Goal: Task Accomplishment & Management: Manage account settings

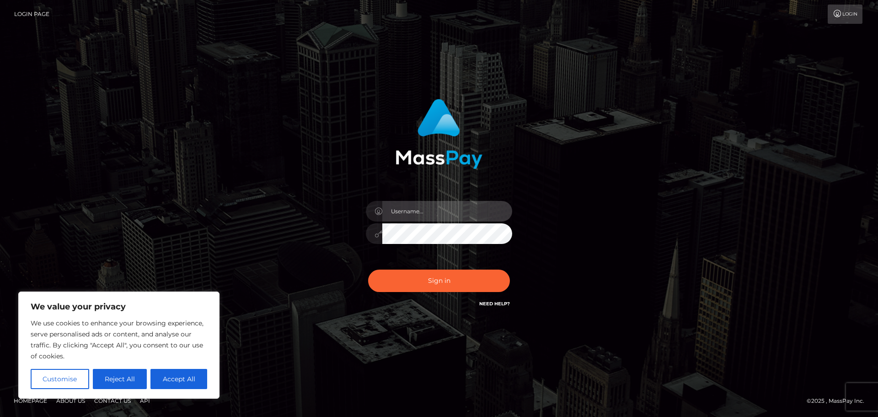
click at [409, 204] on input "text" at bounding box center [447, 211] width 130 height 21
type input "[EMAIL_ADDRESS][DOMAIN_NAME]"
click at [475, 209] on input "[EMAIL_ADDRESS][DOMAIN_NAME]" at bounding box center [447, 211] width 130 height 21
drag, startPoint x: 395, startPoint y: 209, endPoint x: 314, endPoint y: 212, distance: 80.6
click at [314, 212] on div "astrid.esg@gmail.com Sign in" at bounding box center [439, 208] width 254 height 233
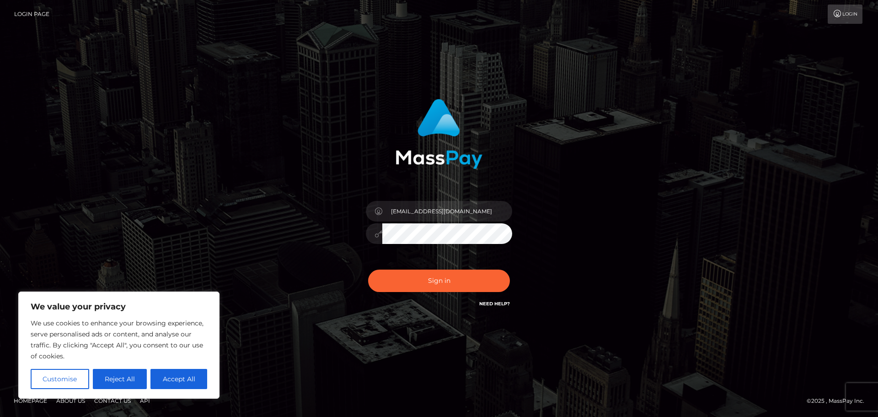
click at [569, 229] on div "astrid.esg@gmail.com Sign in" at bounding box center [438, 208] width 521 height 233
click at [440, 276] on button "Sign in" at bounding box center [439, 280] width 142 height 22
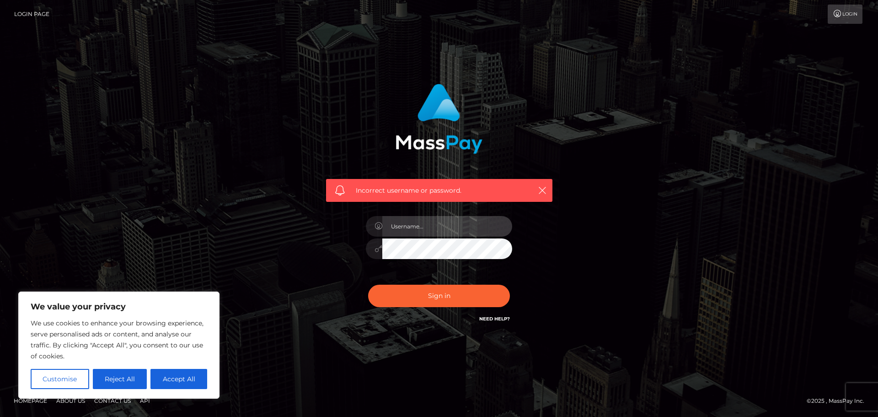
click at [412, 225] on input "text" at bounding box center [447, 226] width 130 height 21
drag, startPoint x: 468, startPoint y: 219, endPoint x: 418, endPoint y: 221, distance: 50.8
click at [418, 221] on input "[EMAIL_ADDRESS][DOMAIN_NAME]" at bounding box center [447, 226] width 130 height 21
type input "[PERSON_NAME].esg"
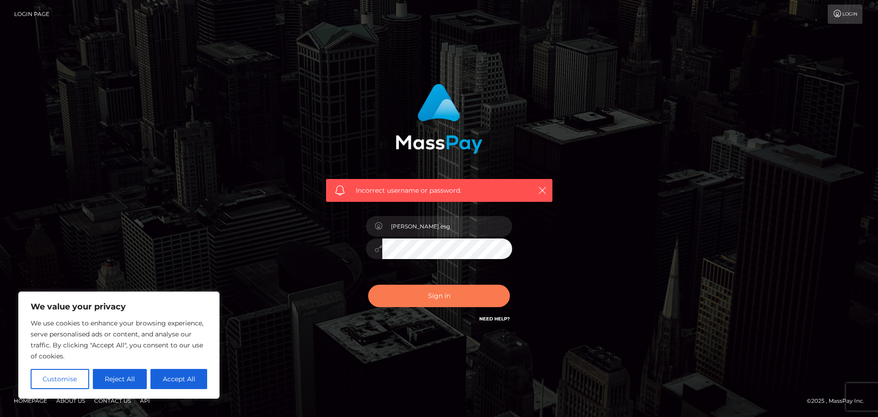
click at [426, 291] on button "Sign in" at bounding box center [439, 295] width 142 height 22
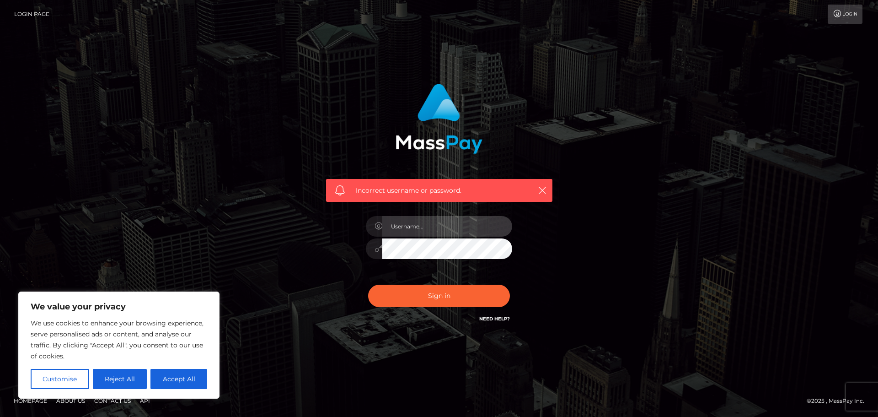
click at [424, 226] on input "text" at bounding box center [447, 226] width 130 height 21
click at [577, 209] on div "Incorrect username or password." at bounding box center [438, 208] width 521 height 263
